Goal: Information Seeking & Learning: Learn about a topic

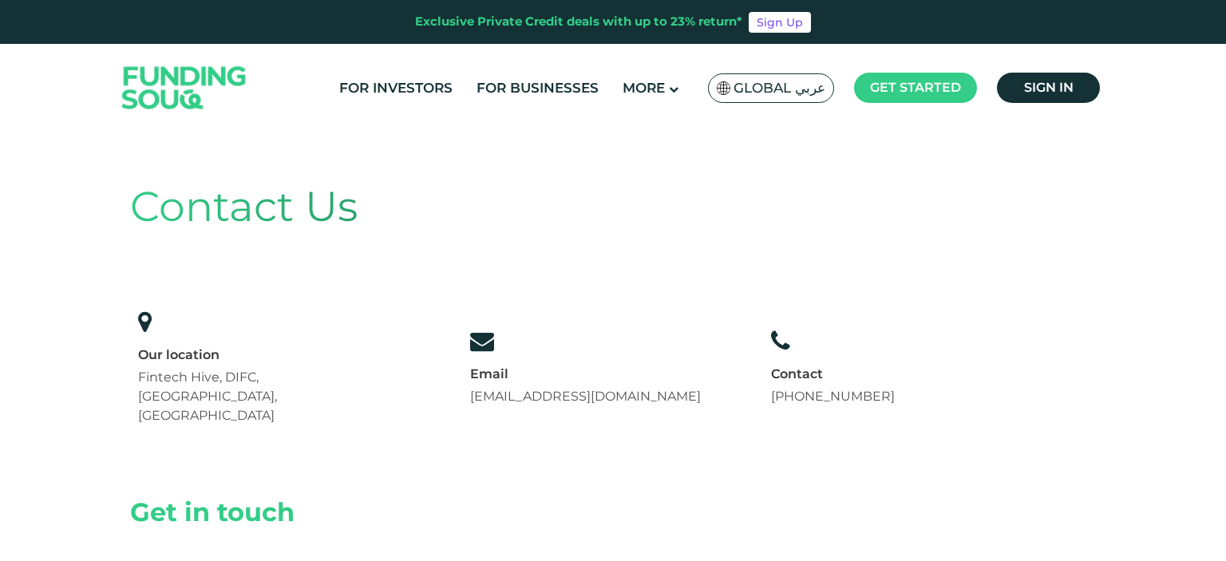
scroll to position [84, 0]
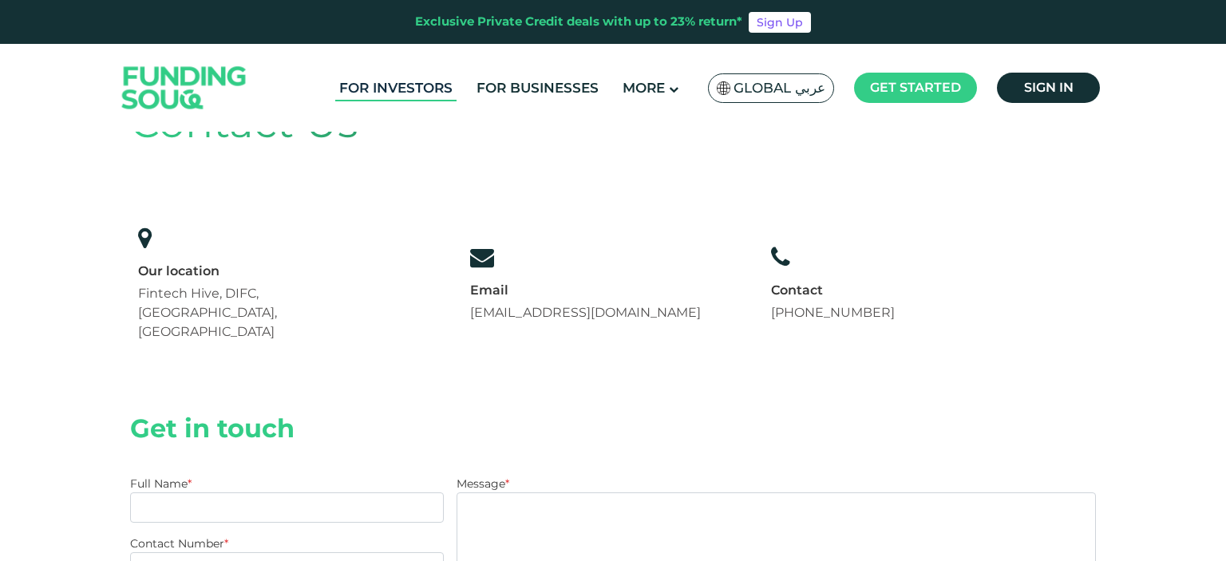
click at [430, 82] on link "For Investors" at bounding box center [395, 88] width 121 height 26
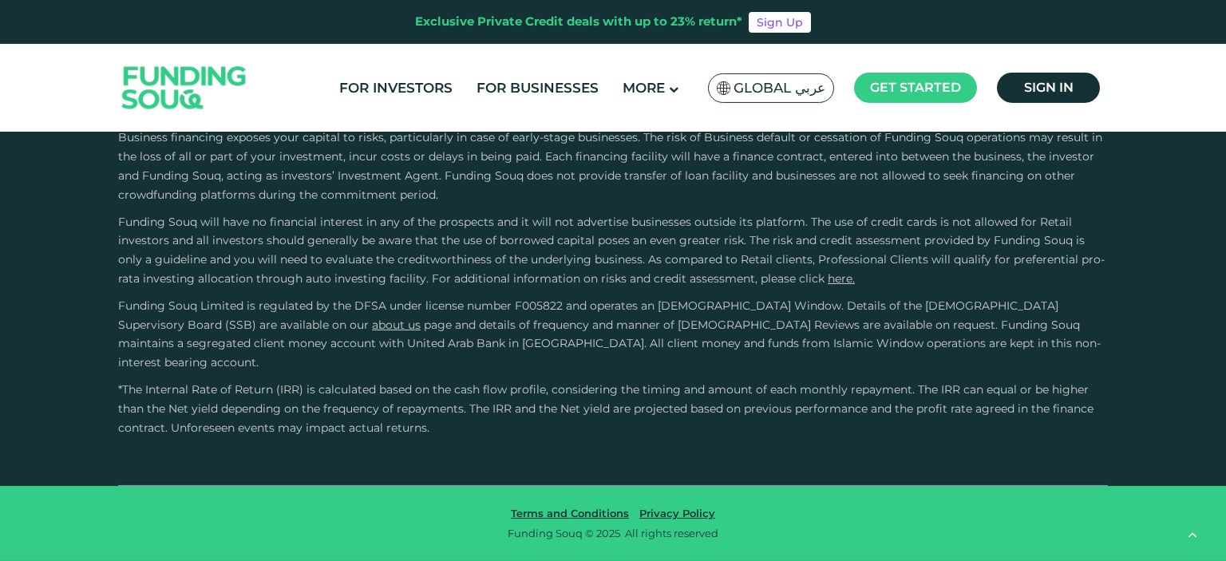
scroll to position [3202, 0]
